Goal: Task Accomplishment & Management: Manage account settings

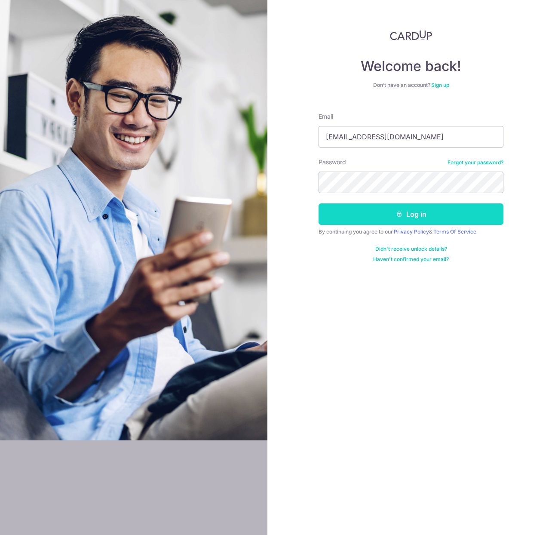
click at [405, 217] on button "Log in" at bounding box center [411, 213] width 185 height 21
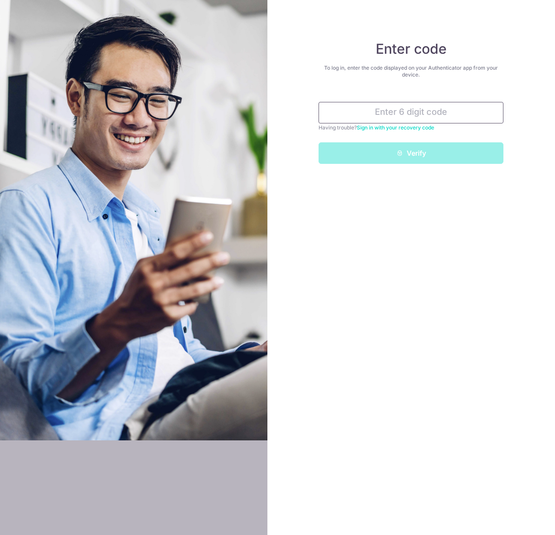
click at [415, 111] on input "text" at bounding box center [411, 112] width 185 height 21
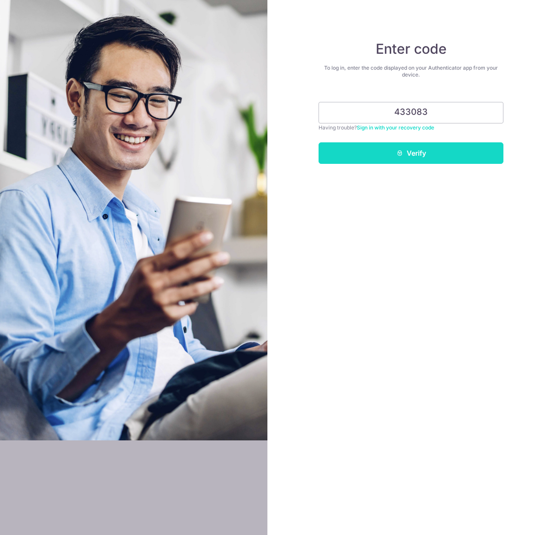
type input "433083"
click at [430, 148] on button "Verify" at bounding box center [411, 152] width 185 height 21
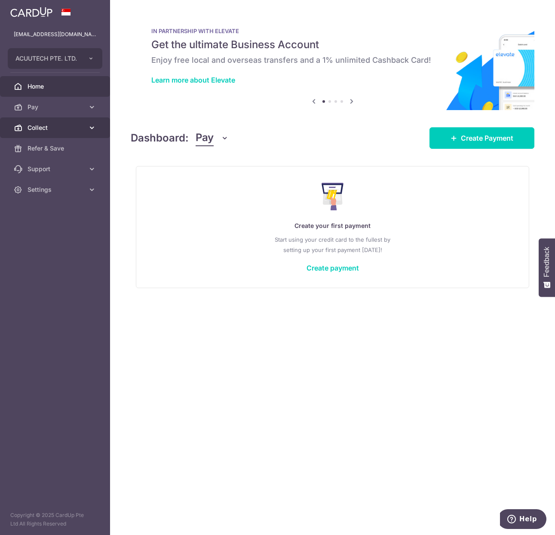
click at [36, 118] on link "Collect" at bounding box center [55, 127] width 110 height 21
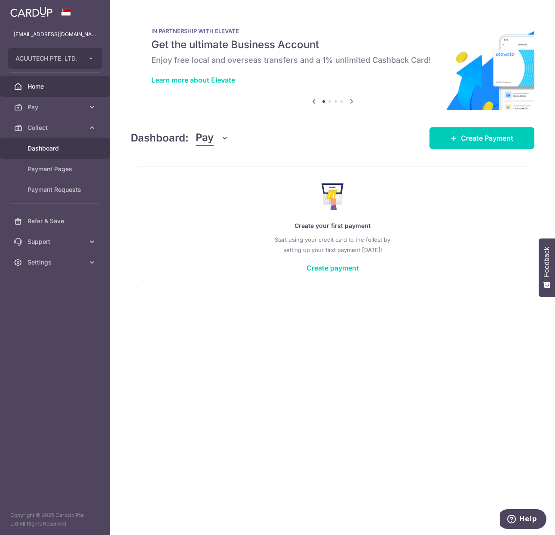
click at [54, 153] on link "Dashboard" at bounding box center [55, 148] width 110 height 21
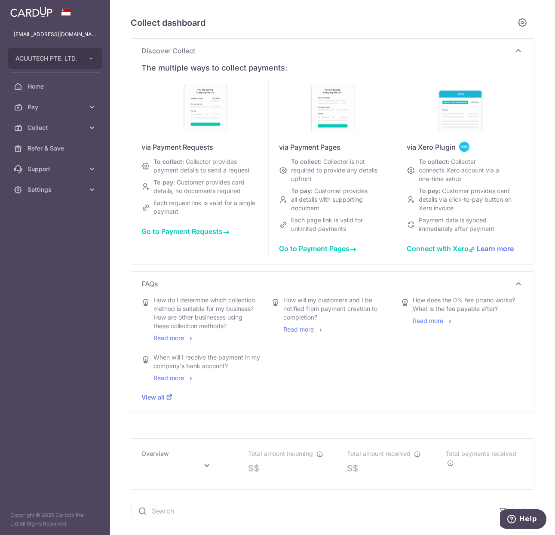
click at [186, 234] on span "Go to Payment Requests" at bounding box center [185, 231] width 88 height 9
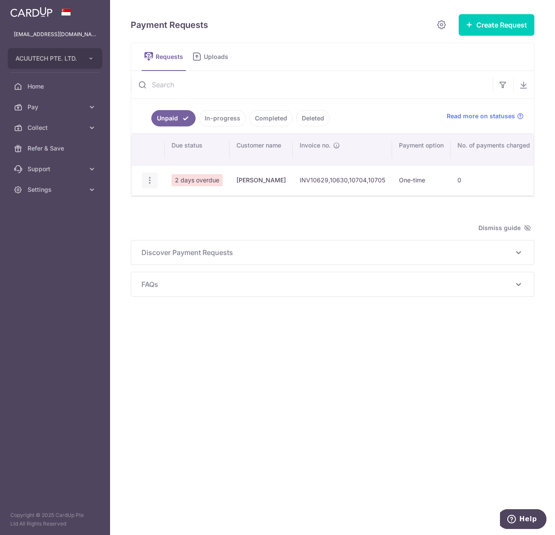
click at [146, 184] on icon "button" at bounding box center [149, 180] width 9 height 9
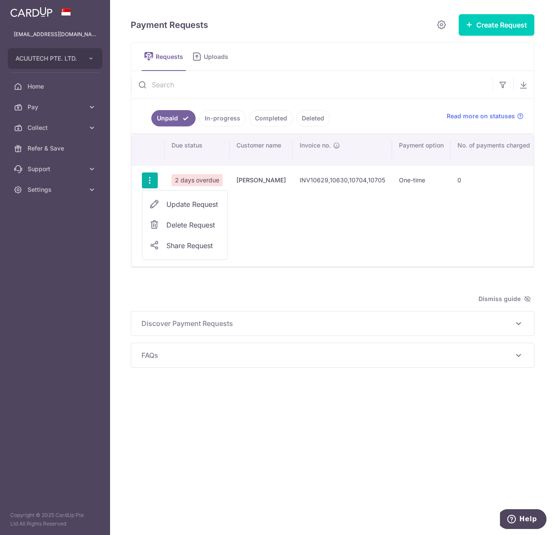
click at [201, 207] on span "Update Request" at bounding box center [193, 204] width 54 height 10
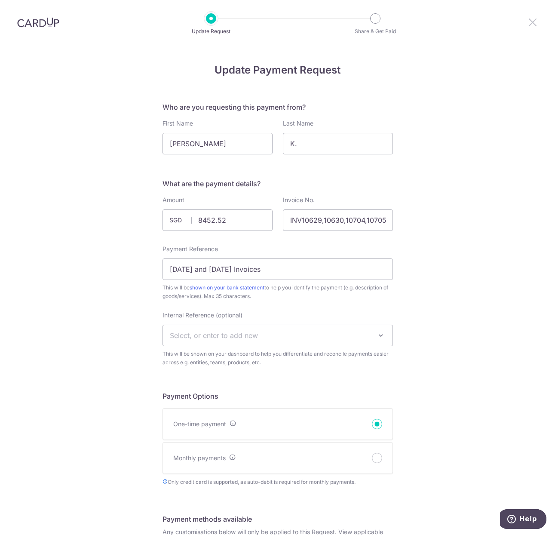
click at [529, 27] on icon at bounding box center [533, 22] width 10 height 11
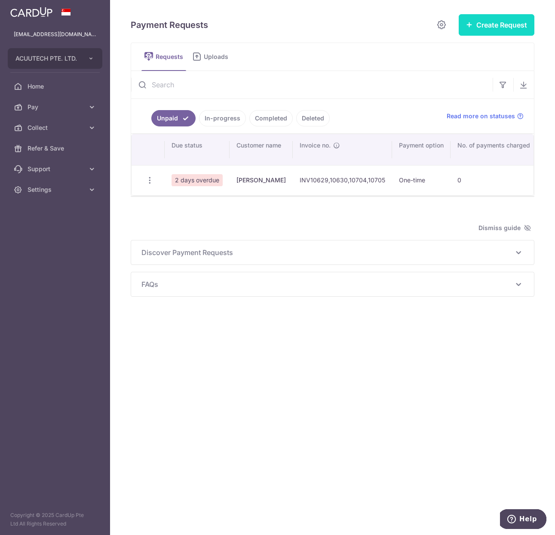
click at [497, 31] on button "Create Request" at bounding box center [497, 24] width 76 height 21
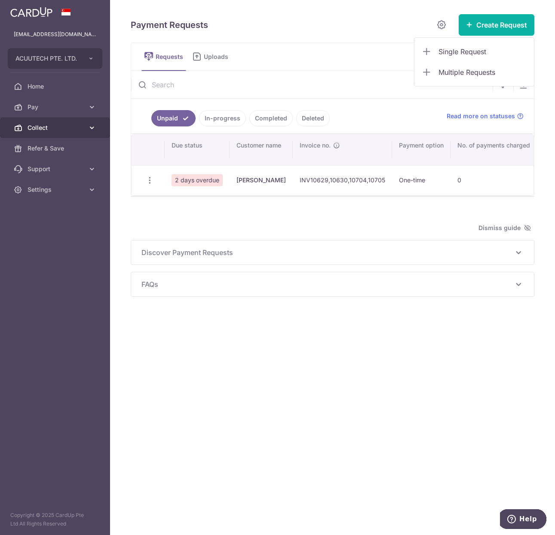
click at [46, 133] on link "Collect" at bounding box center [55, 127] width 110 height 21
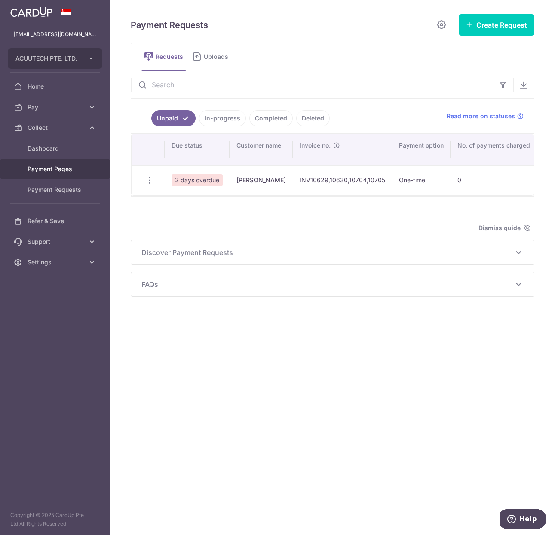
click at [49, 172] on span "Payment Pages" at bounding box center [56, 169] width 57 height 9
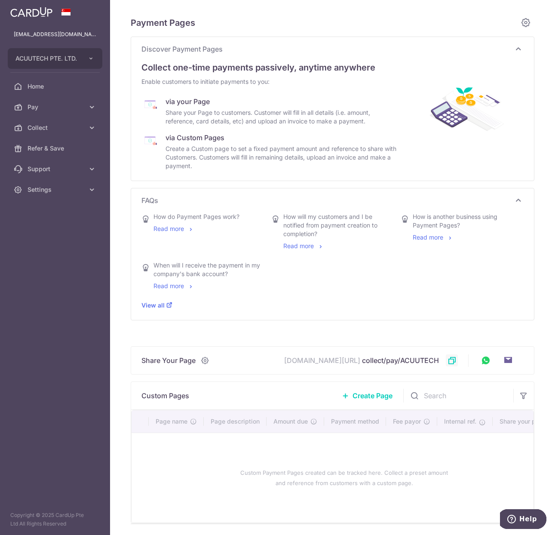
click at [449, 364] on link at bounding box center [452, 360] width 12 height 12
click at [207, 359] on link at bounding box center [205, 360] width 12 height 12
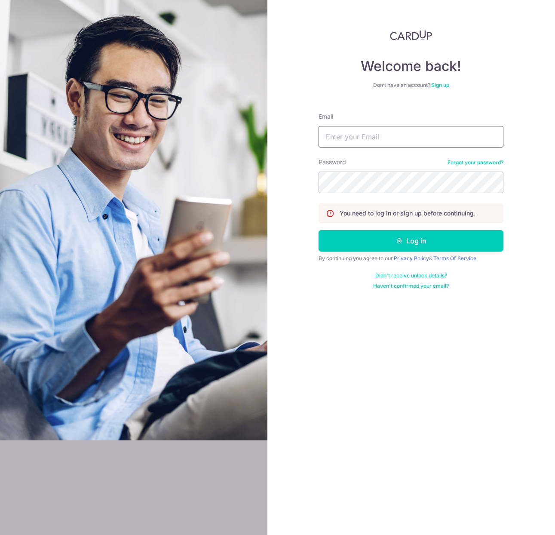
type input "hitan.mehta@acuutech.com"
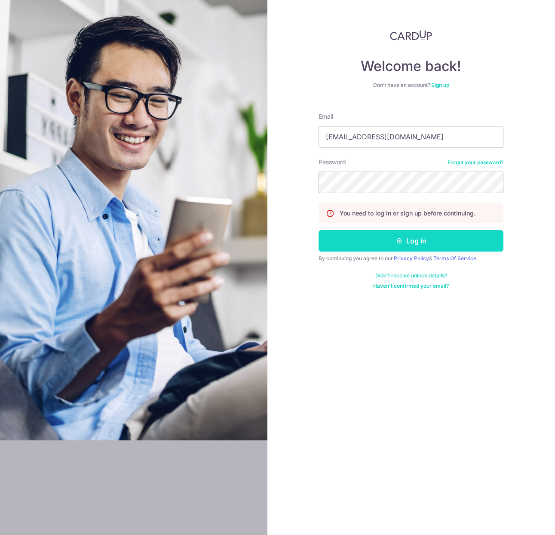
click at [409, 242] on button "Log in" at bounding box center [411, 240] width 185 height 21
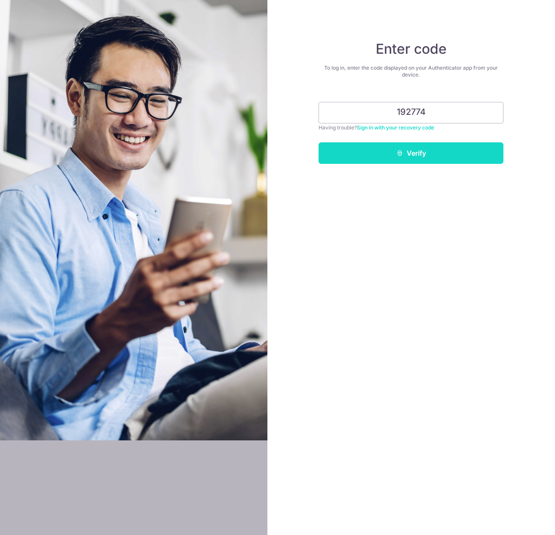
type input "192774"
click at [433, 157] on button "Verify" at bounding box center [411, 152] width 185 height 21
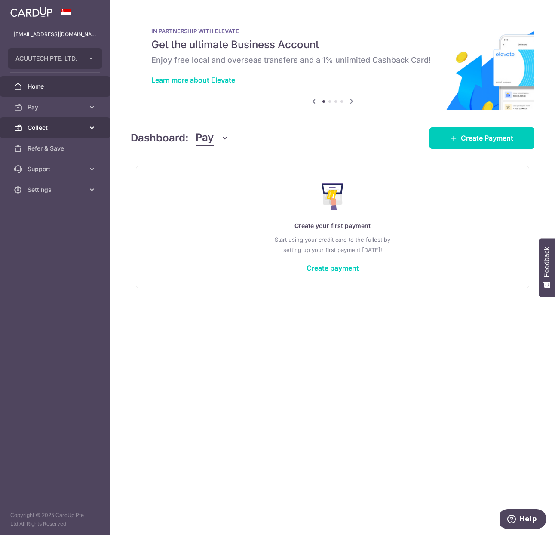
click at [44, 127] on span "Collect" at bounding box center [56, 127] width 57 height 9
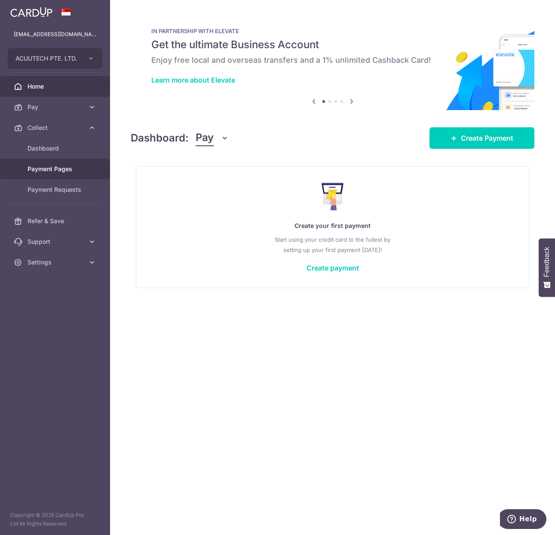
click at [43, 164] on link "Payment Pages" at bounding box center [55, 169] width 110 height 21
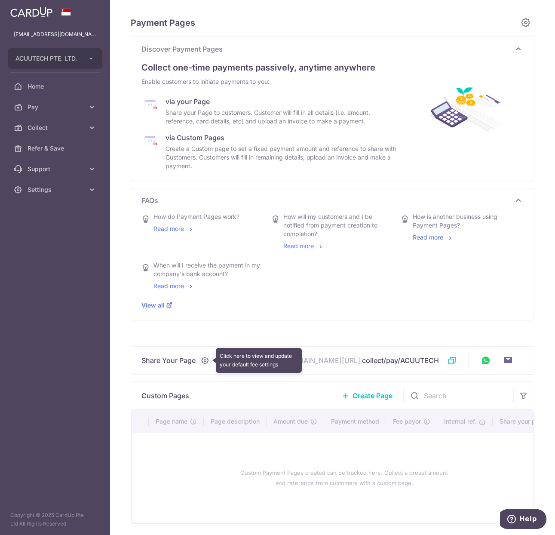
click at [204, 360] on link at bounding box center [205, 360] width 12 height 12
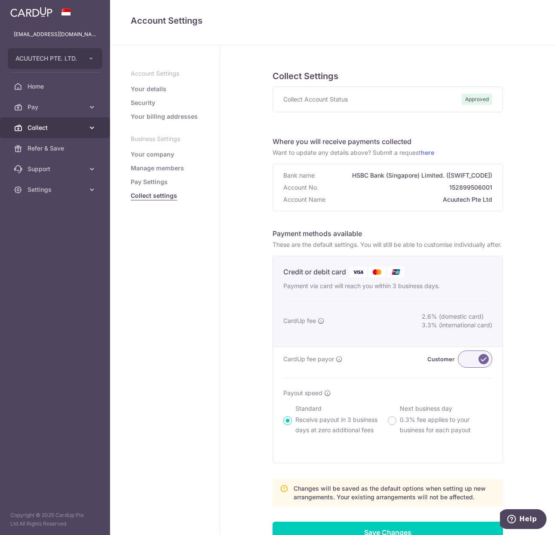
click at [57, 129] on span "Collect" at bounding box center [56, 127] width 57 height 9
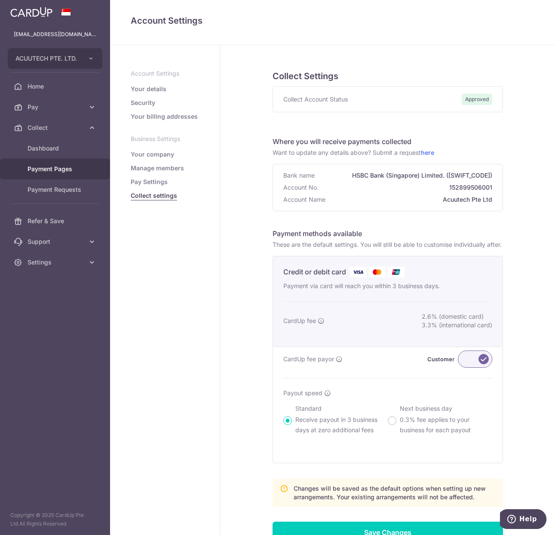
click at [52, 170] on span "Payment Pages" at bounding box center [56, 169] width 57 height 9
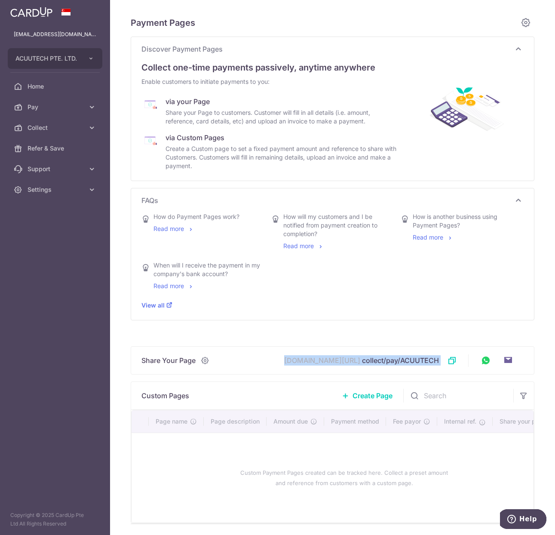
drag, startPoint x: 435, startPoint y: 358, endPoint x: 304, endPoint y: 356, distance: 131.1
click at [304, 356] on div "Share Your Page [DOMAIN_NAME][URL] collect/pay/ACUUTECH Link to page copied to …" at bounding box center [299, 360] width 316 height 12
drag, startPoint x: 304, startPoint y: 356, endPoint x: 330, endPoint y: 359, distance: 26.5
copy div "[DOMAIN_NAME][URL] collect/pay/ACUUTECH"
click at [507, 362] on link at bounding box center [508, 360] width 14 height 14
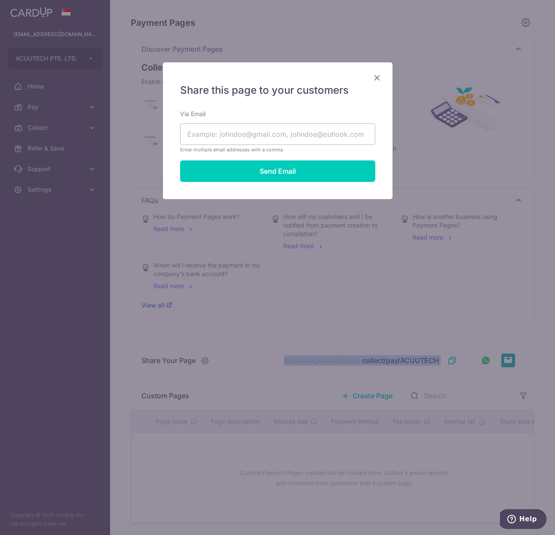
click at [375, 77] on icon "Close" at bounding box center [377, 77] width 10 height 11
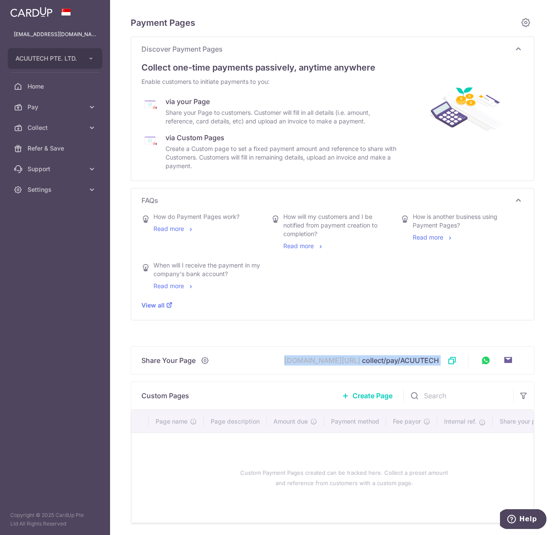
click at [335, 363] on span "[DOMAIN_NAME][URL]" at bounding box center [322, 360] width 76 height 9
click at [446, 362] on link at bounding box center [452, 360] width 12 height 12
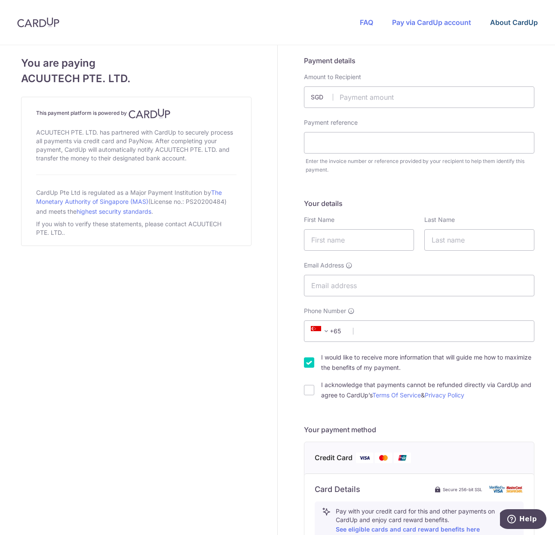
click at [531, 21] on link "About CardUp" at bounding box center [514, 22] width 48 height 9
